Goal: Register for event/course

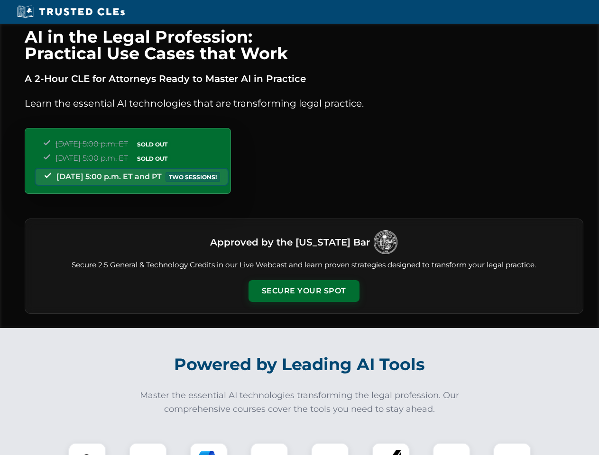
click at [304, 291] on button "Secure Your Spot" at bounding box center [304, 291] width 111 height 22
click at [87, 449] on img at bounding box center [88, 462] width 28 height 28
